Goal: Information Seeking & Learning: Learn about a topic

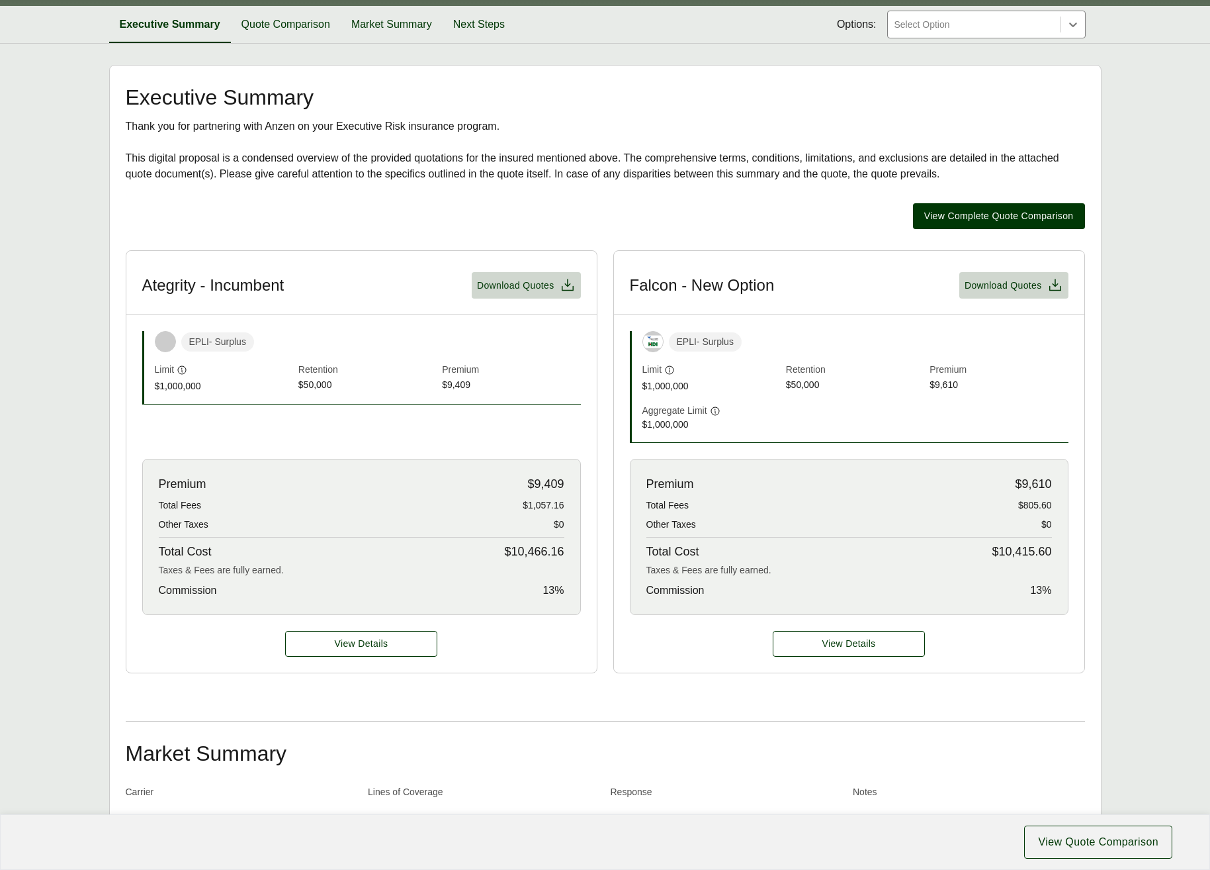
scroll to position [199, 0]
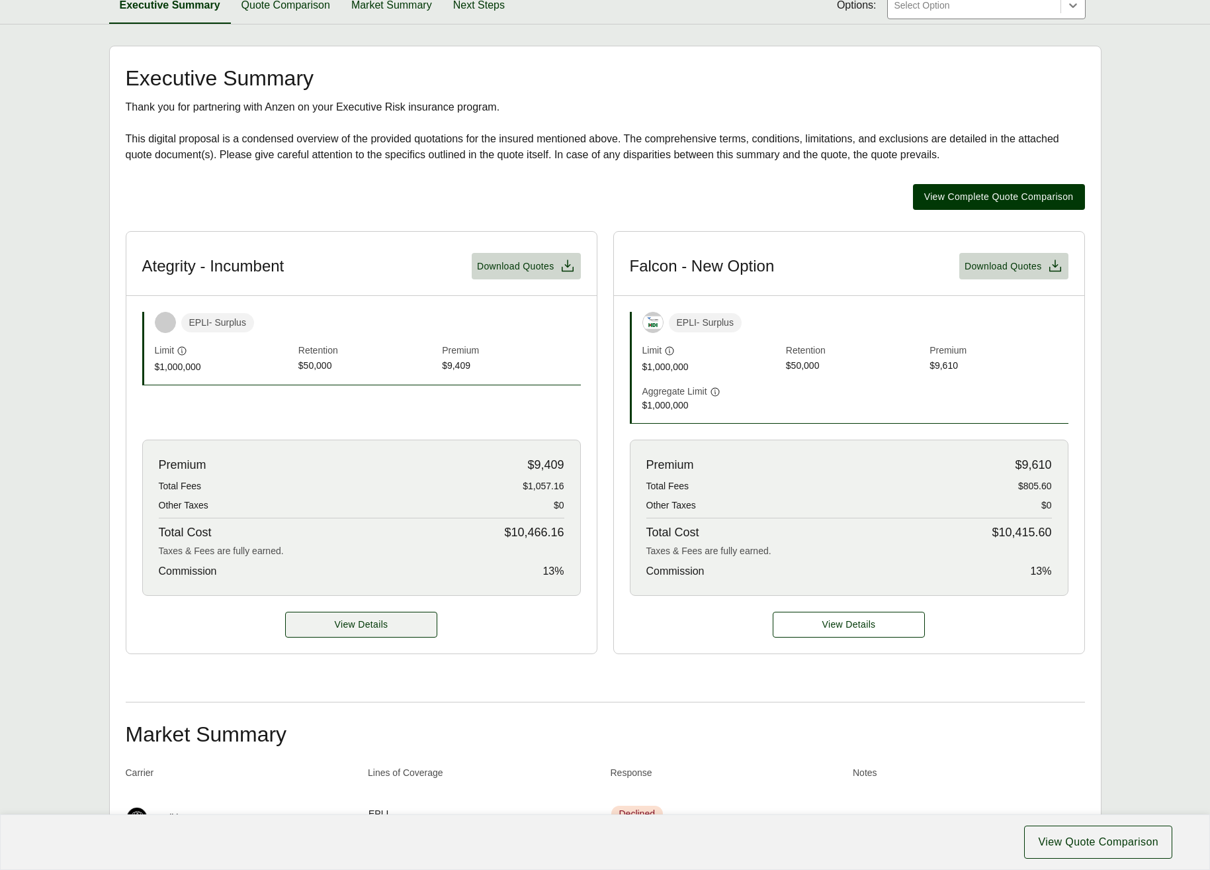
click at [343, 628] on span "View Details" at bounding box center [362, 624] width 54 height 14
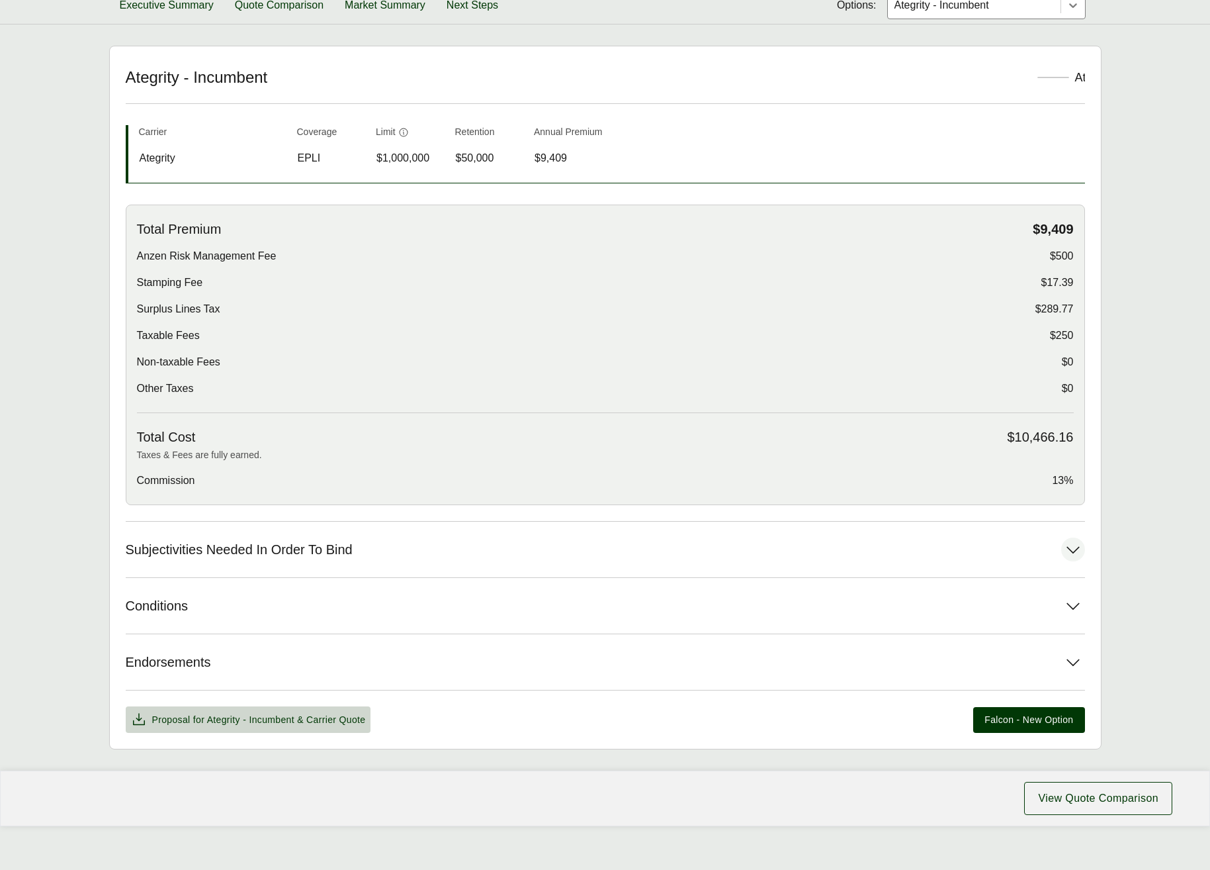
click at [477, 545] on button "Subjectivities Needed In Order To Bind" at bounding box center [606, 549] width 960 height 56
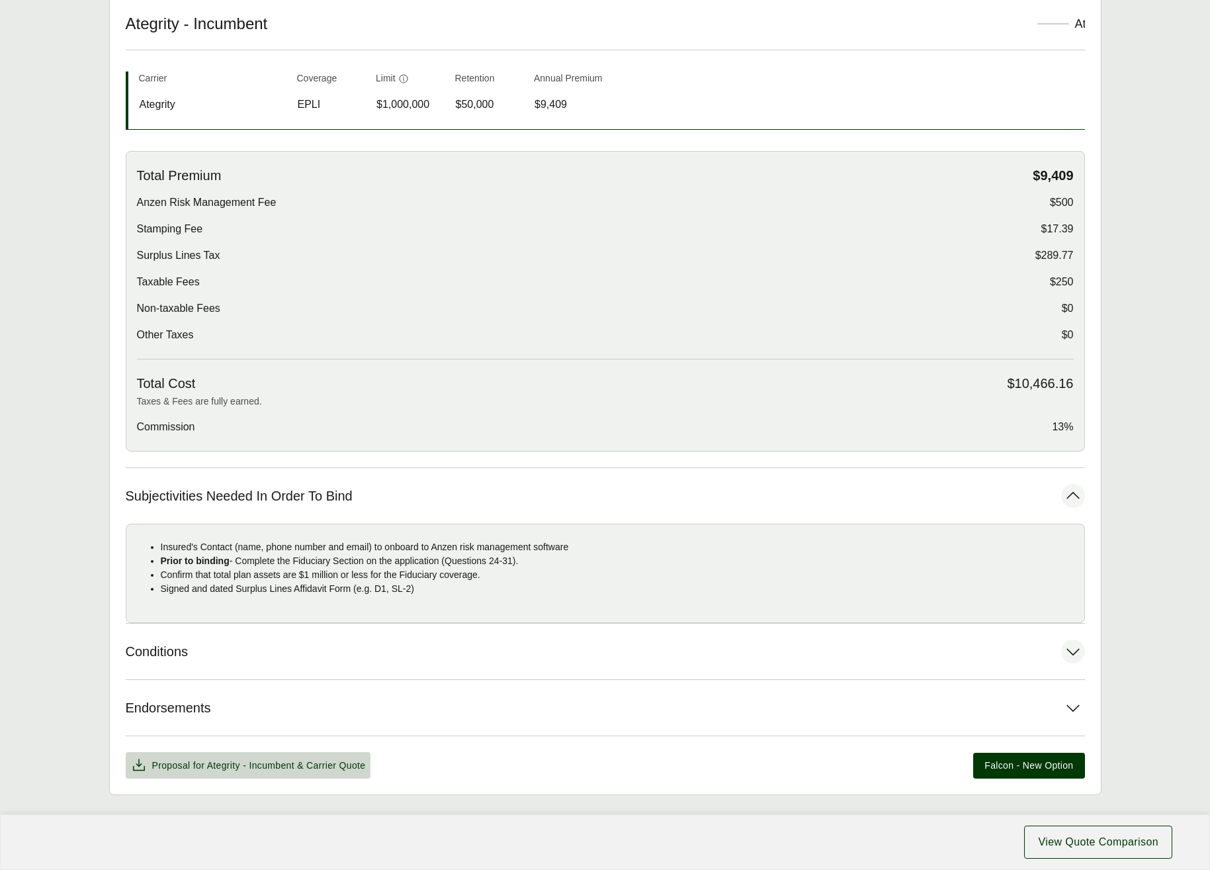
scroll to position [307, 0]
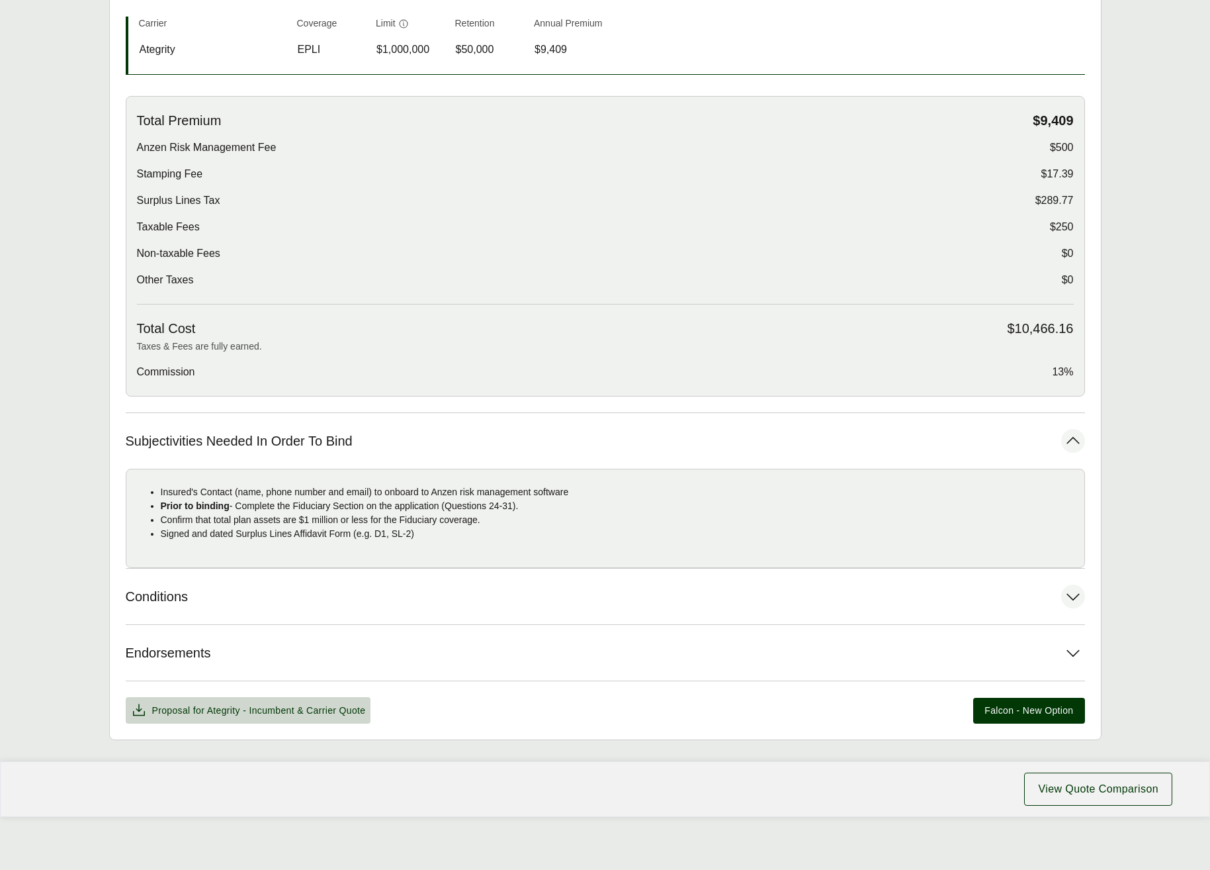
click at [234, 613] on button "Conditions" at bounding box center [606, 596] width 960 height 56
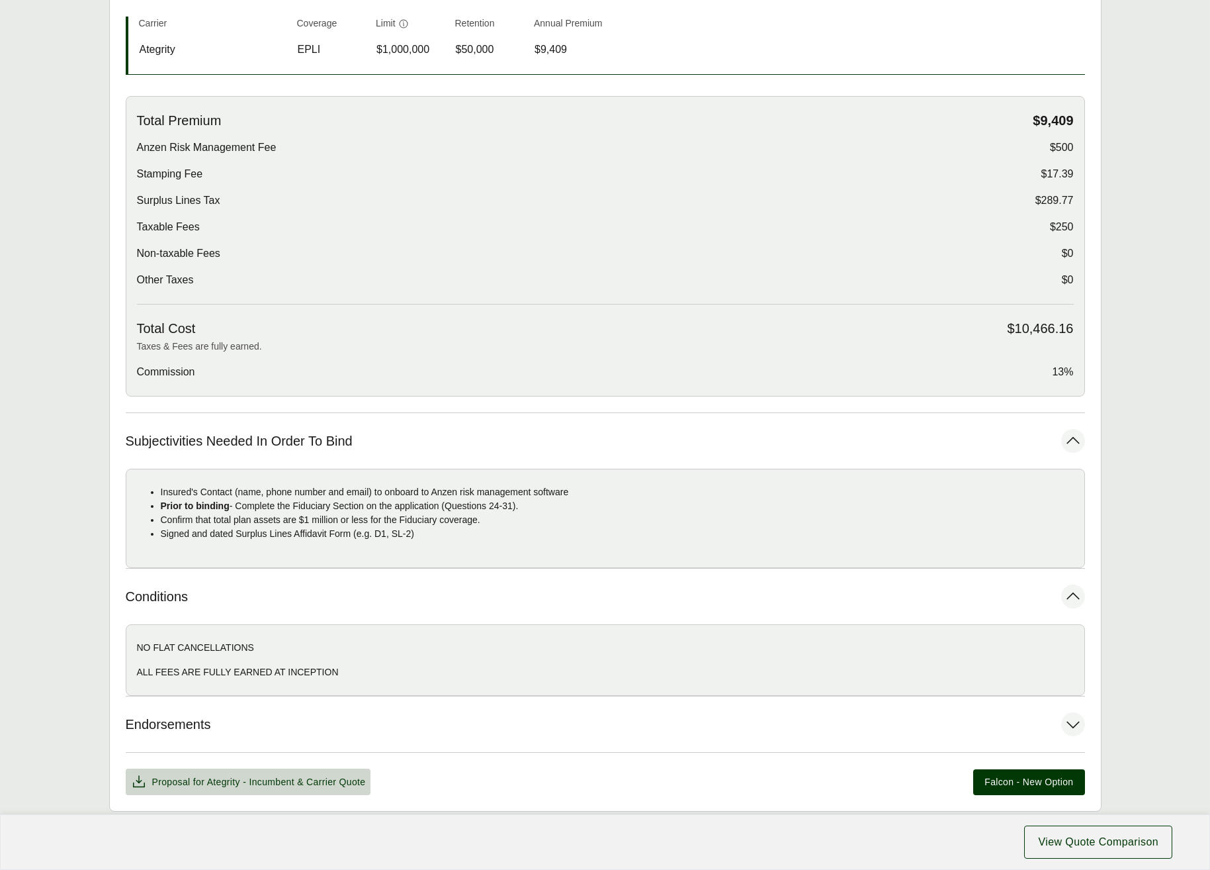
click at [145, 733] on button "Endorsements" at bounding box center [606, 724] width 960 height 56
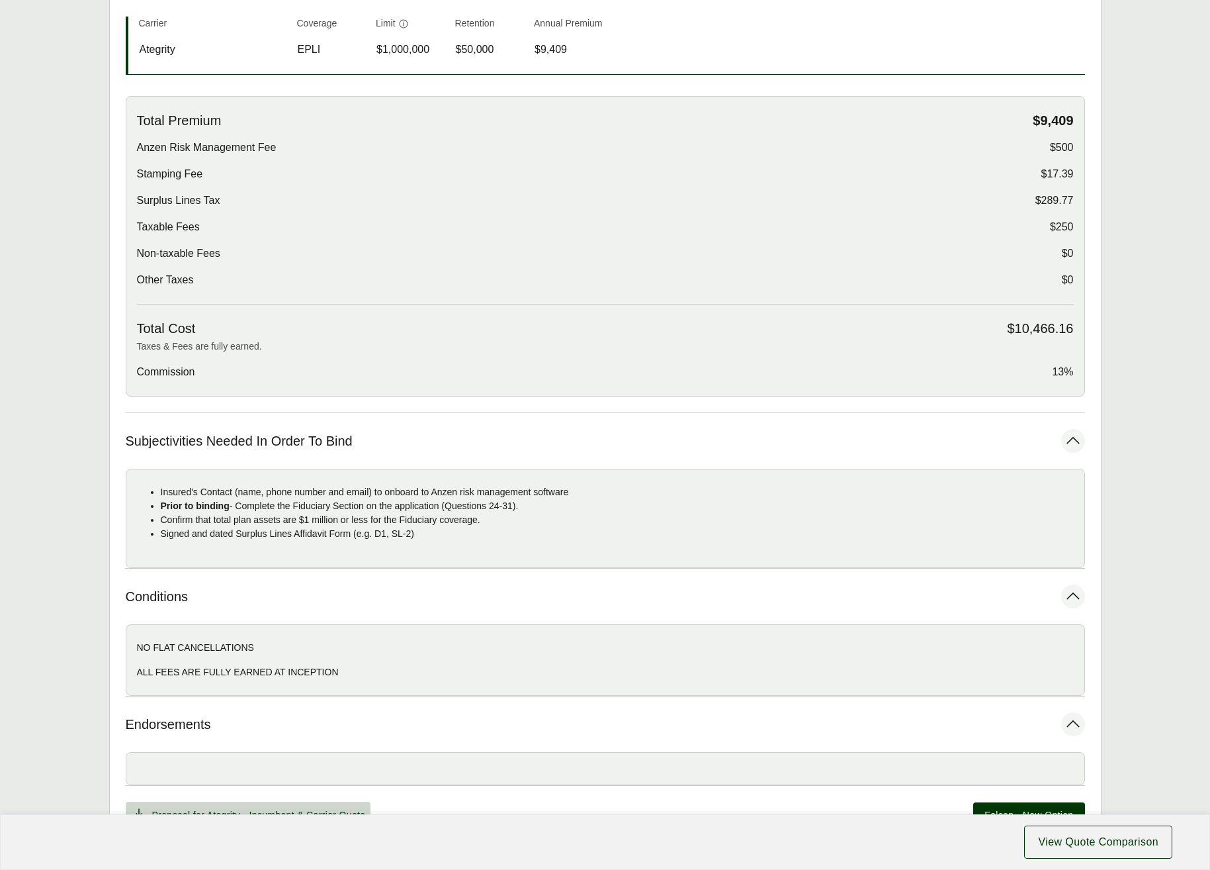
scroll to position [412, 0]
